Goal: Information Seeking & Learning: Learn about a topic

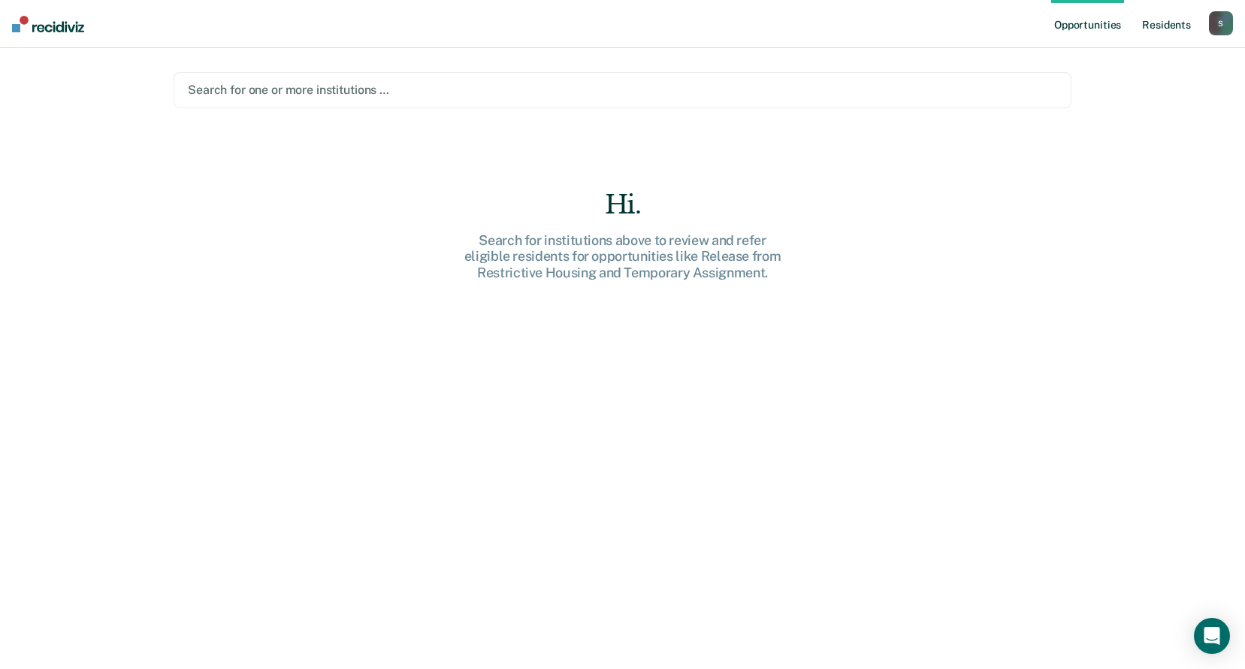
click at [1166, 21] on link "Resident s" at bounding box center [1166, 24] width 55 height 48
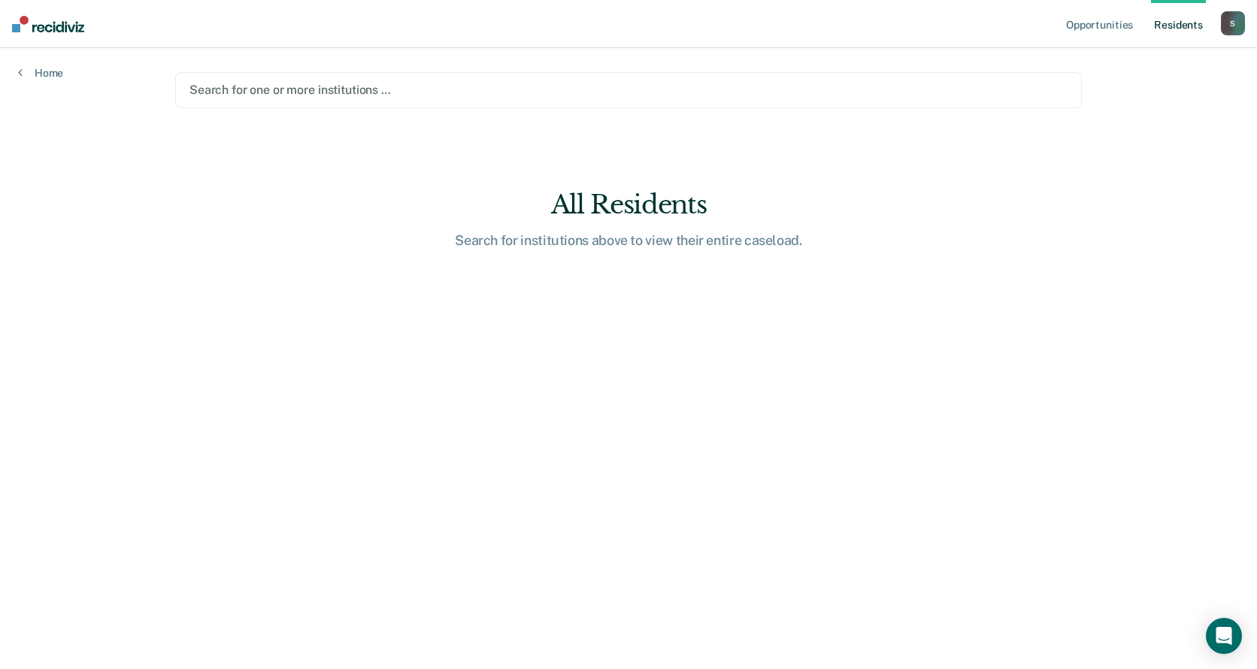
click at [920, 94] on div at bounding box center [628, 89] width 878 height 17
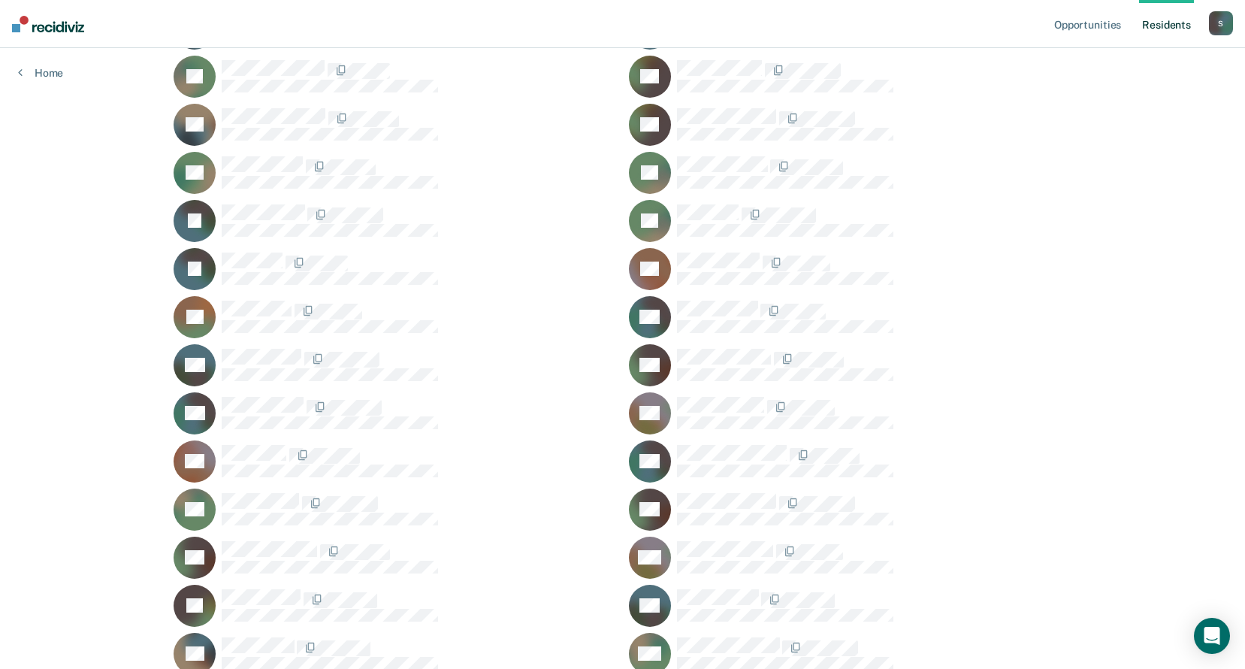
scroll to position [6163, 0]
